Goal: Navigation & Orientation: Go to known website

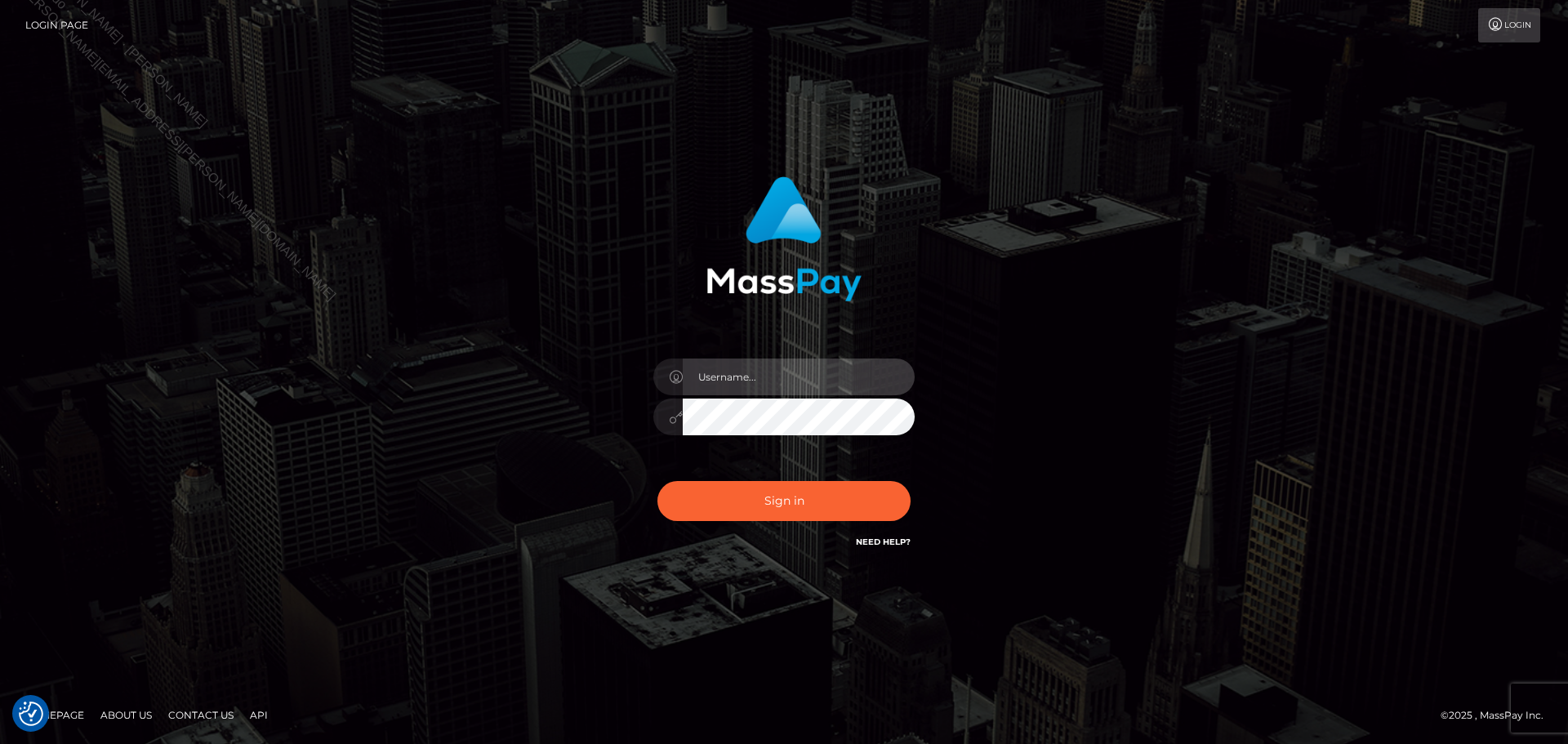
type input "Celso.B2Spin"
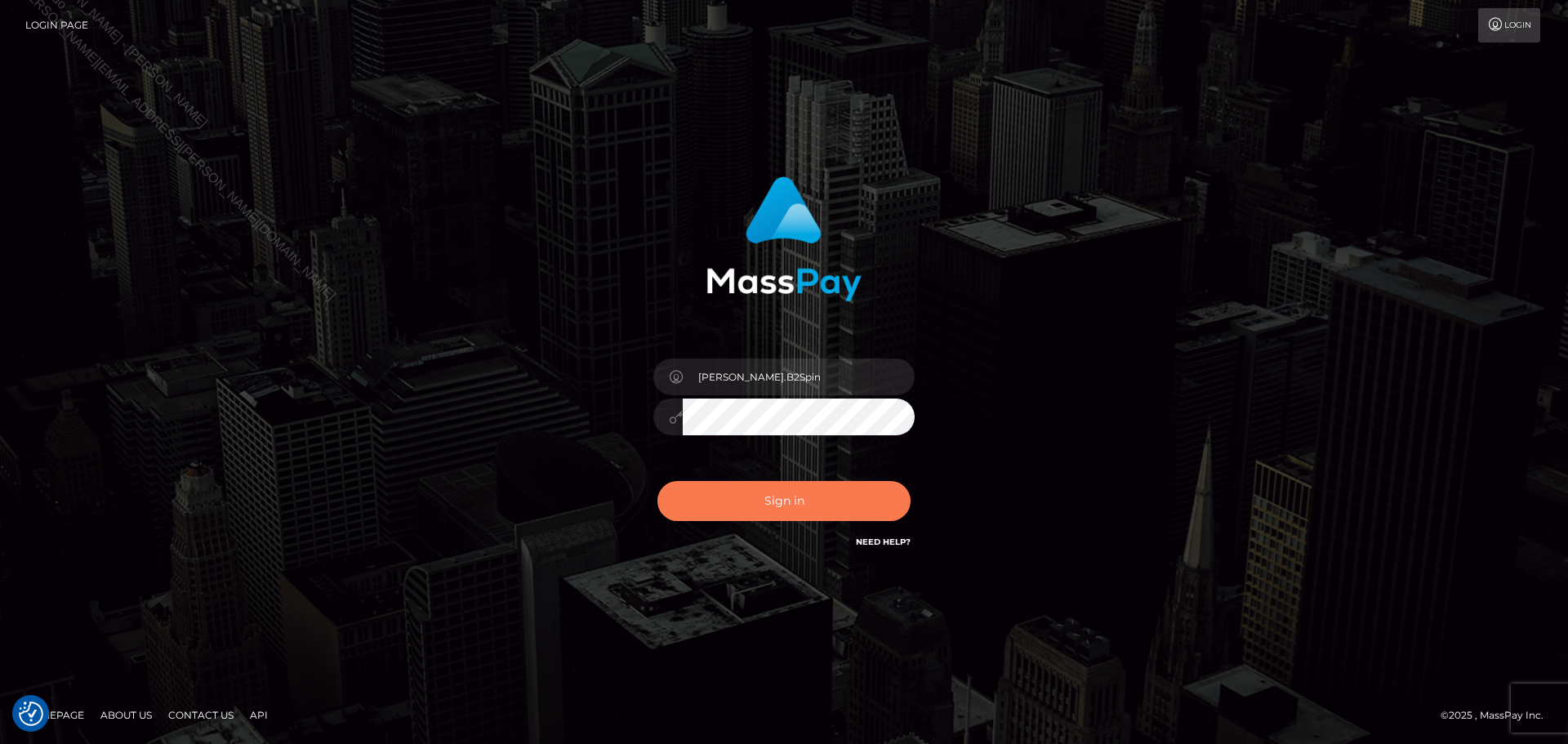
click at [780, 512] on button "Sign in" at bounding box center [784, 501] width 253 height 40
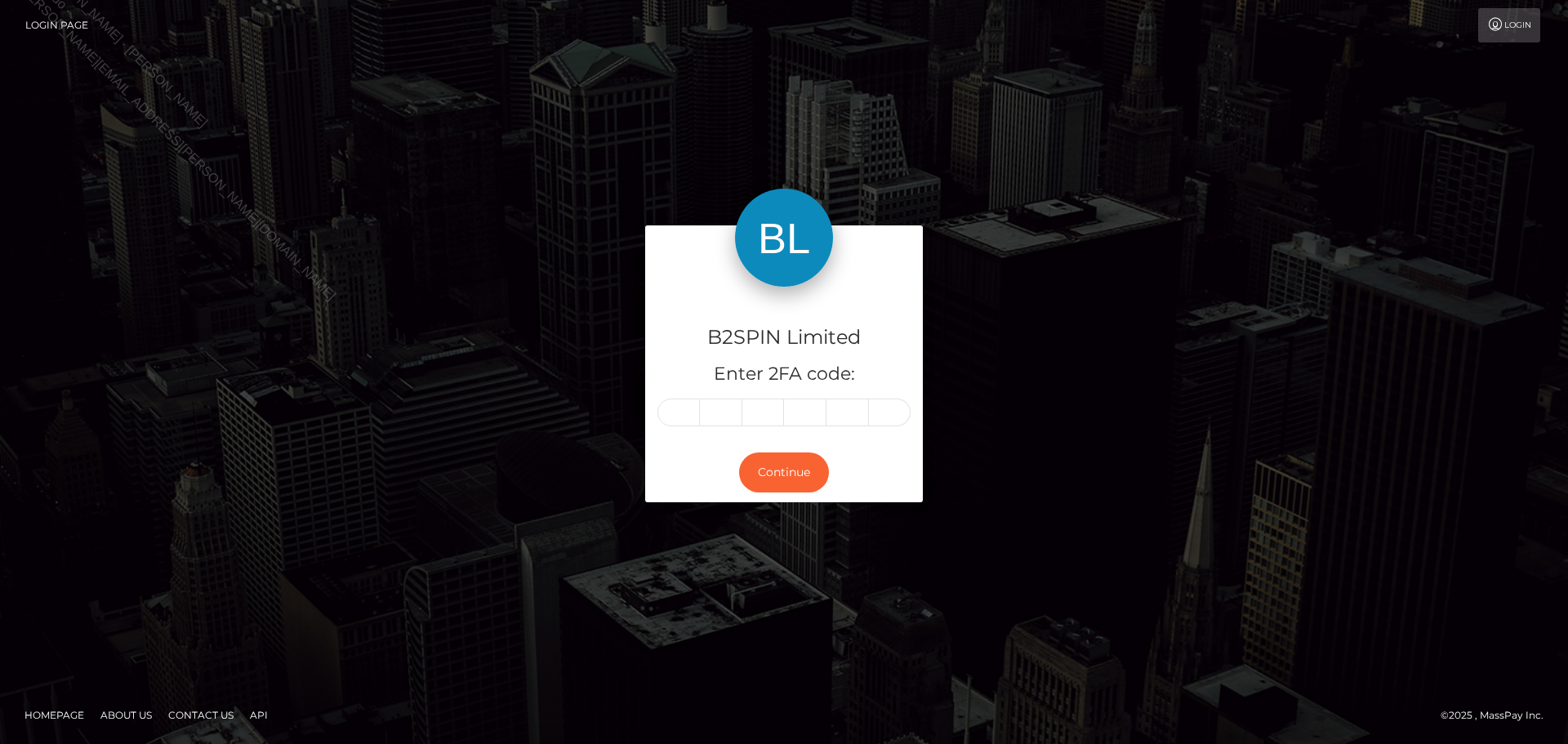
click at [675, 413] on input "text" at bounding box center [679, 413] width 43 height 28
type input "7"
type input "6"
type input "5"
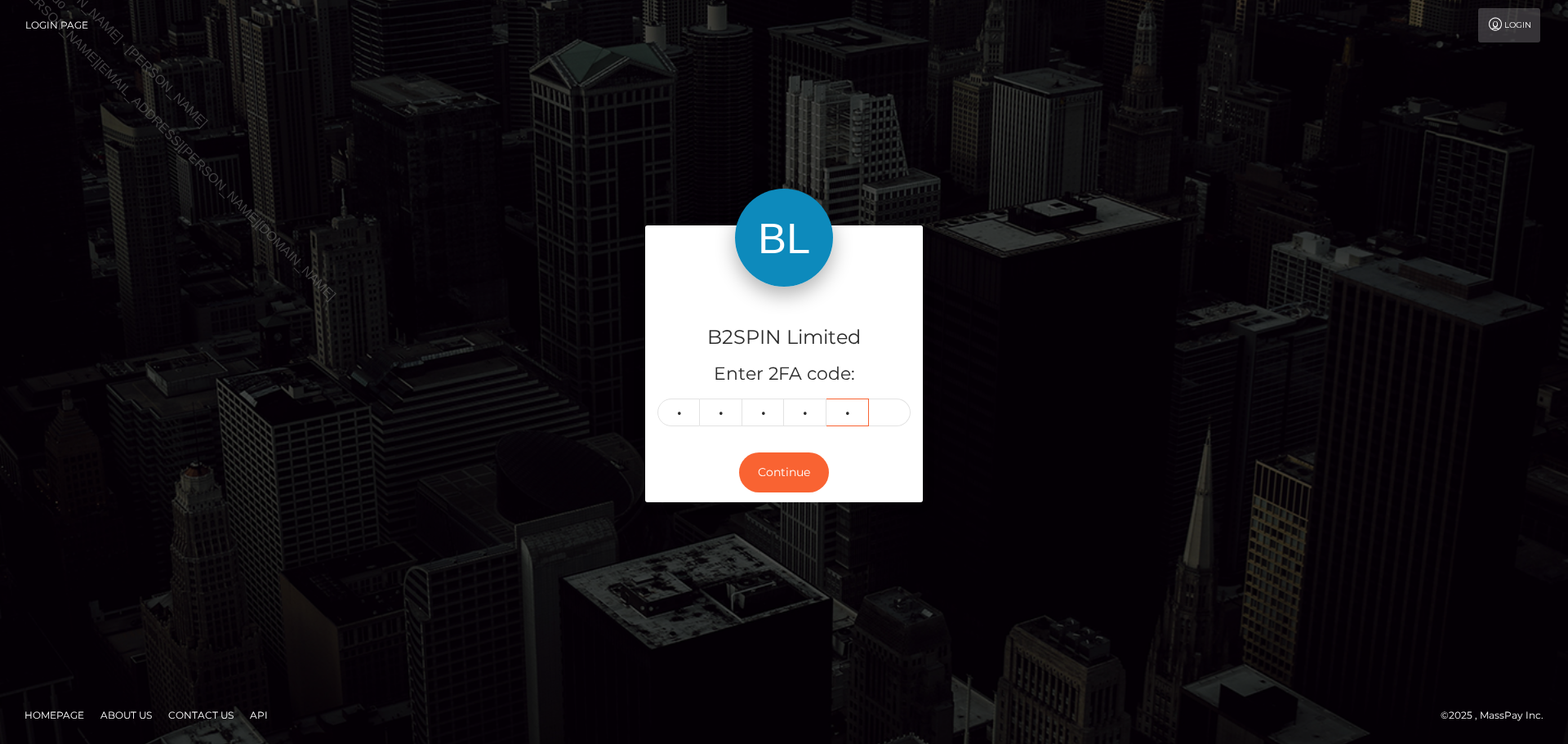
type input "5"
type input "9"
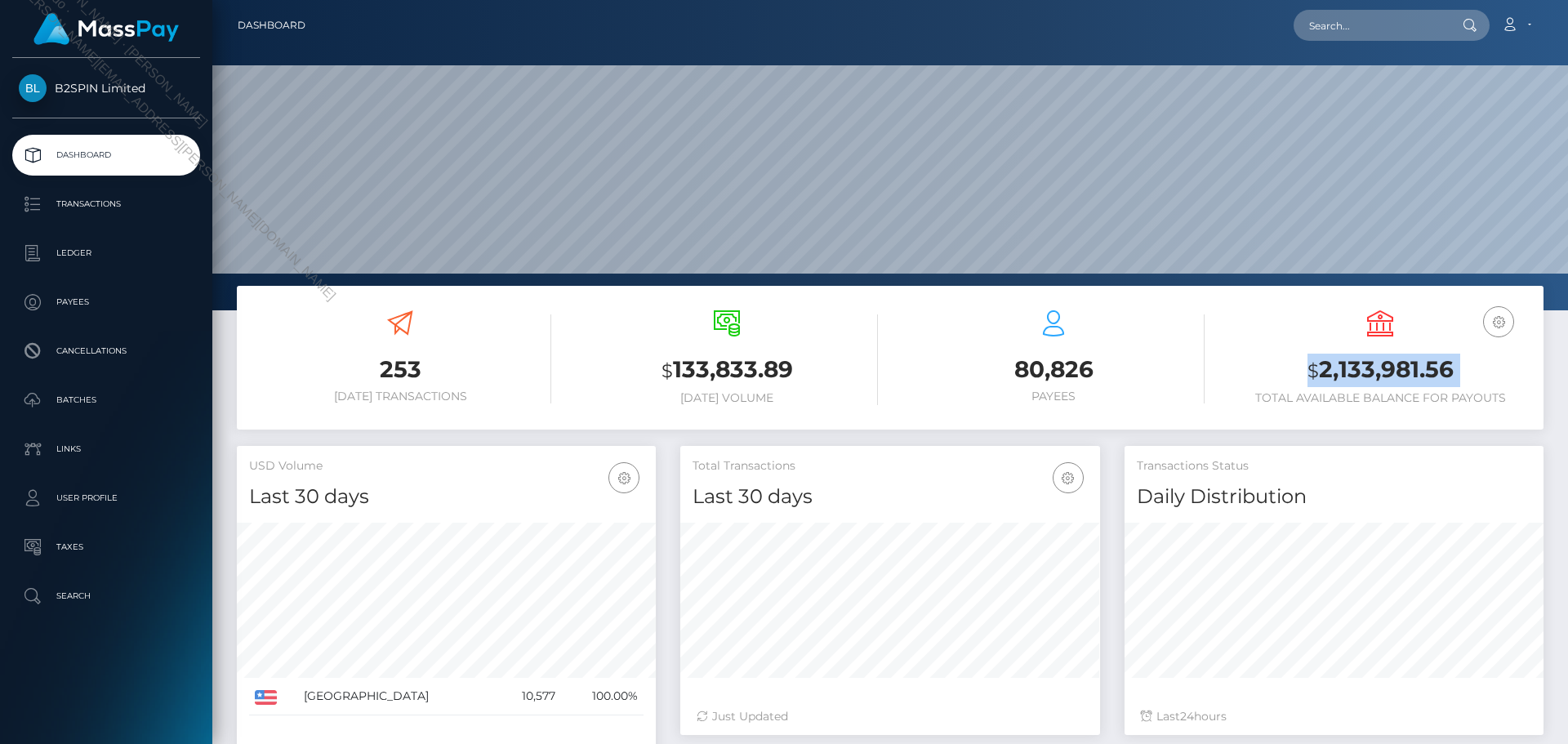
scroll to position [290, 419]
